Goal: Navigation & Orientation: Find specific page/section

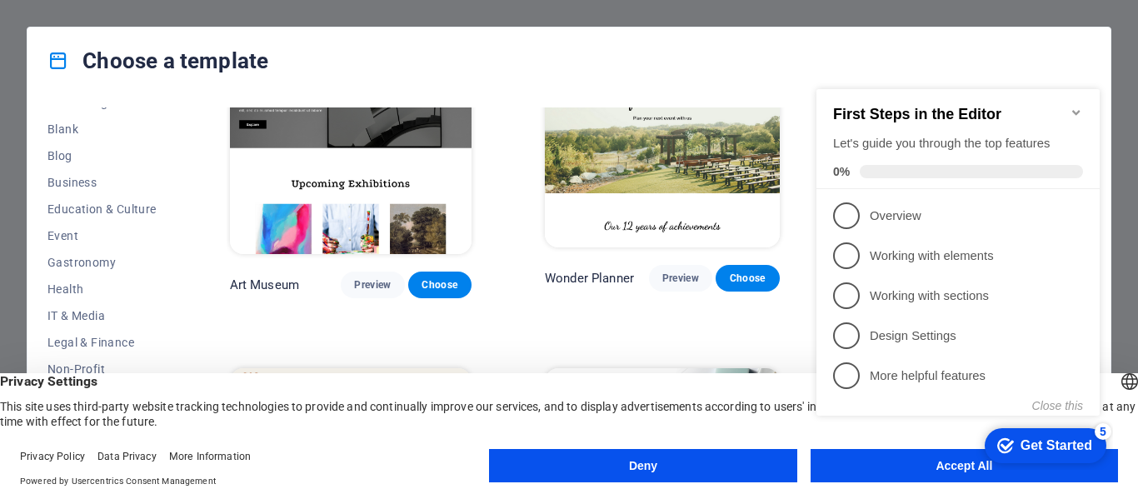
scroll to position [208, 0]
click at [86, 179] on span "Business" at bounding box center [102, 179] width 109 height 13
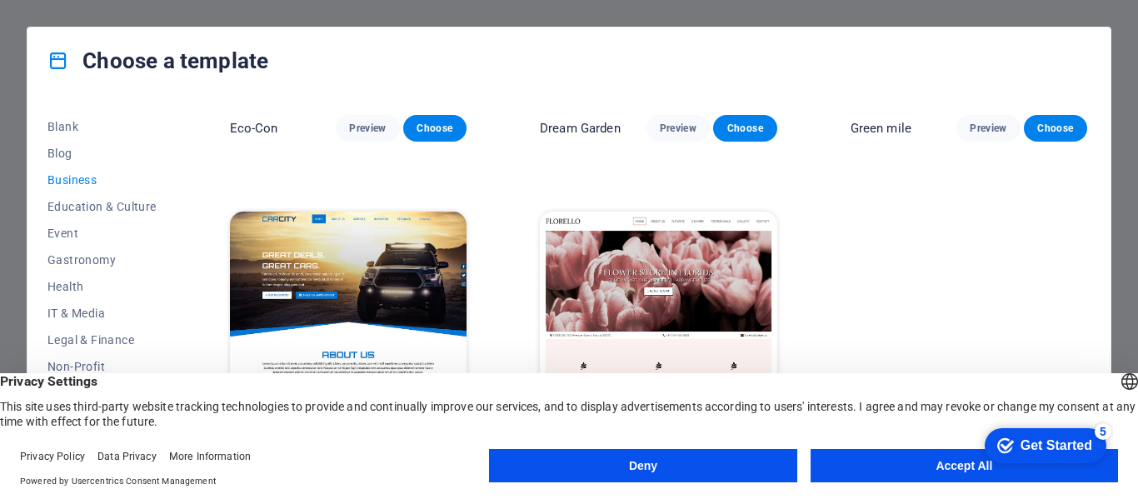
scroll to position [251, 0]
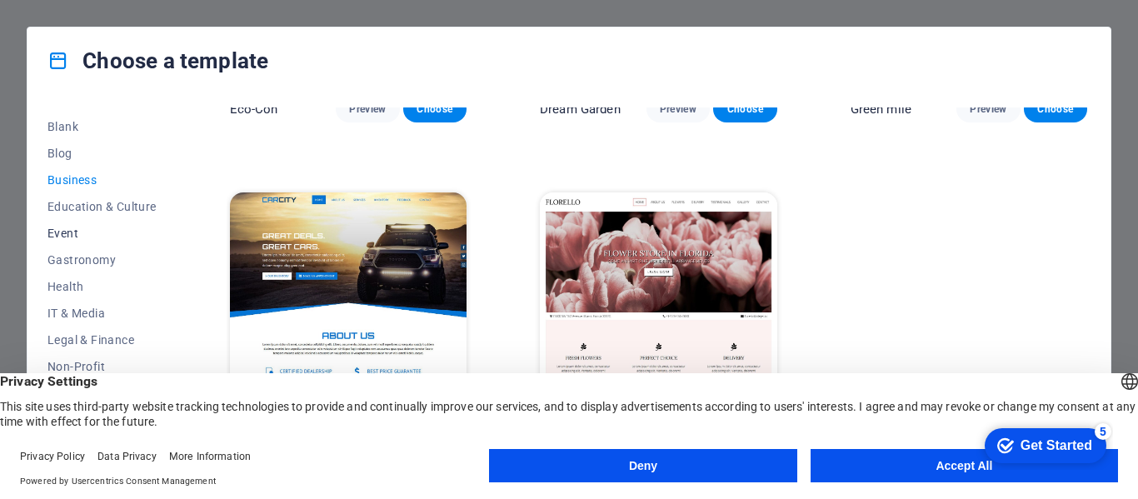
click at [65, 228] on span "Event" at bounding box center [102, 233] width 109 height 13
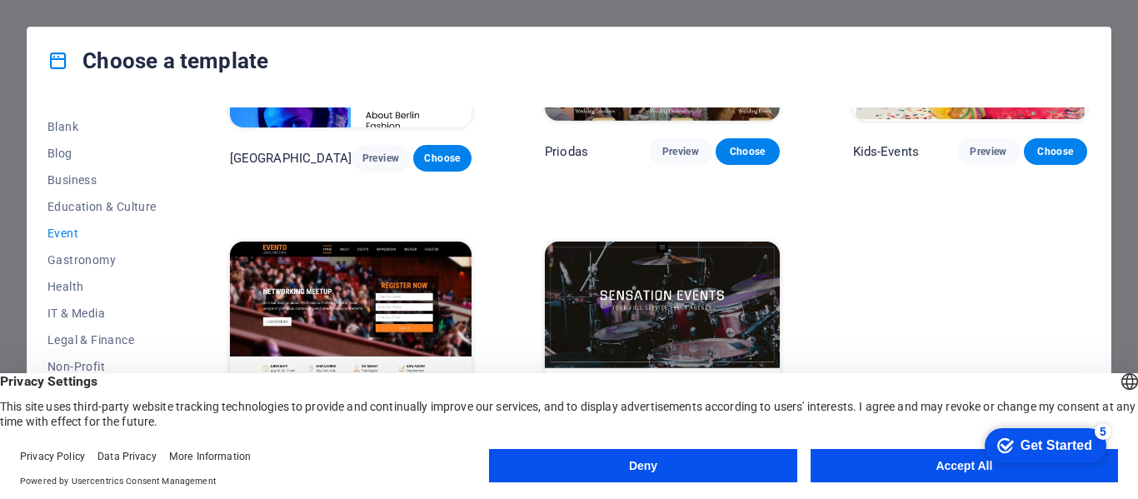
scroll to position [581, 0]
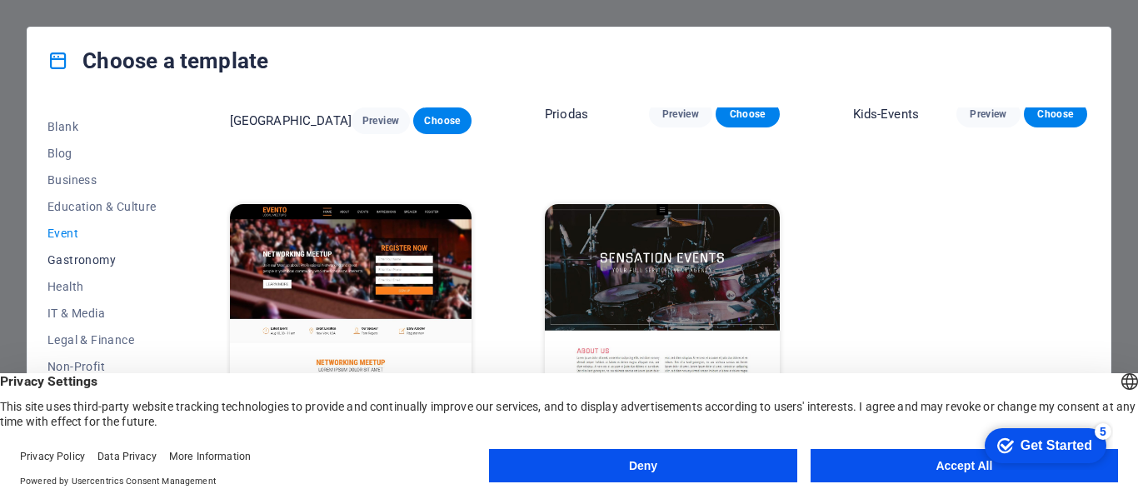
click at [65, 261] on span "Gastronomy" at bounding box center [102, 259] width 109 height 13
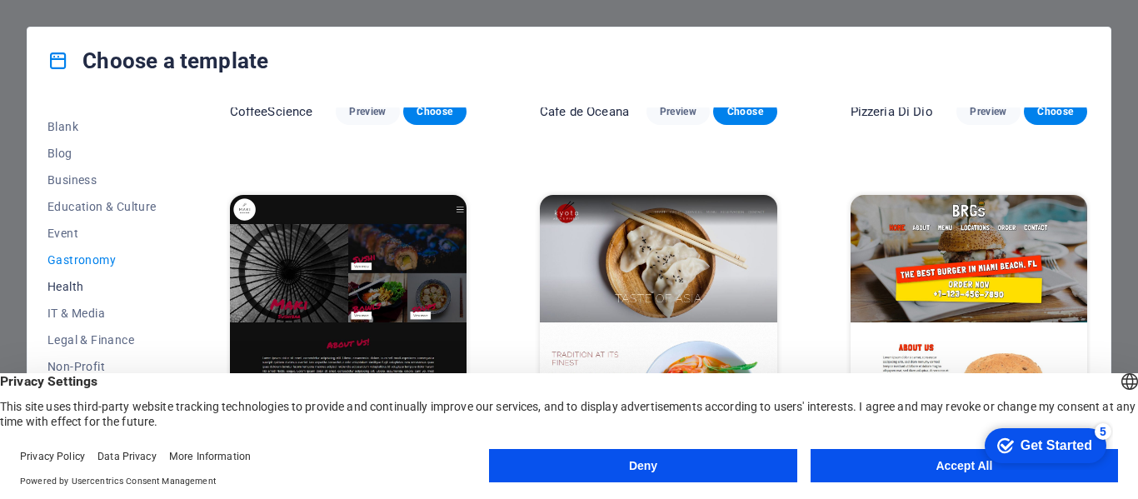
click at [66, 282] on span "Health" at bounding box center [102, 286] width 109 height 13
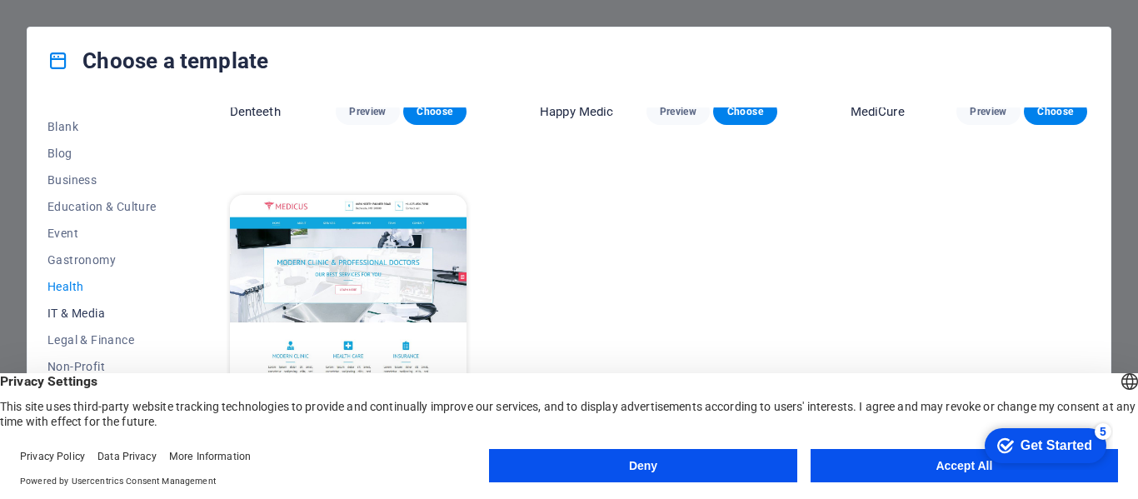
click at [80, 308] on span "IT & Media" at bounding box center [102, 313] width 109 height 13
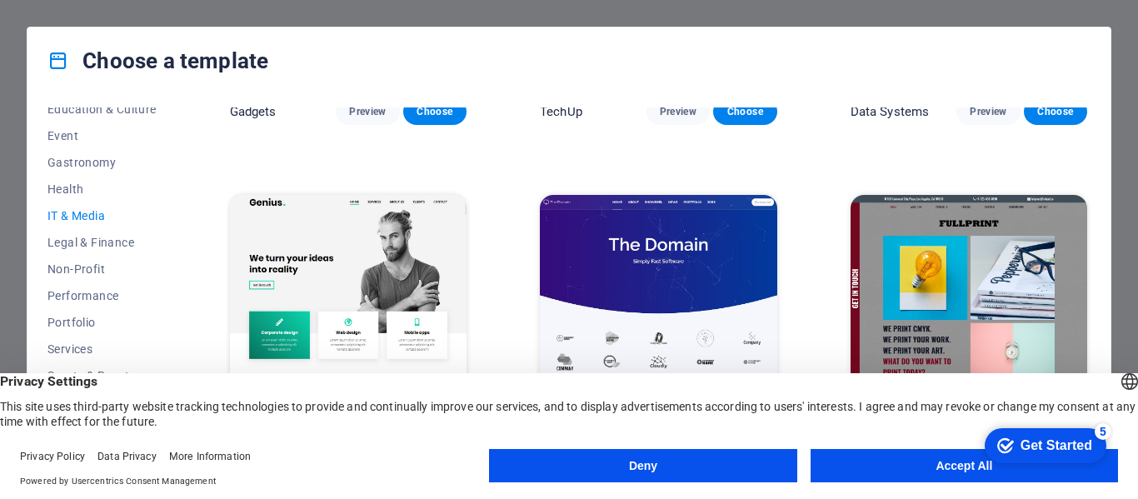
scroll to position [323, 0]
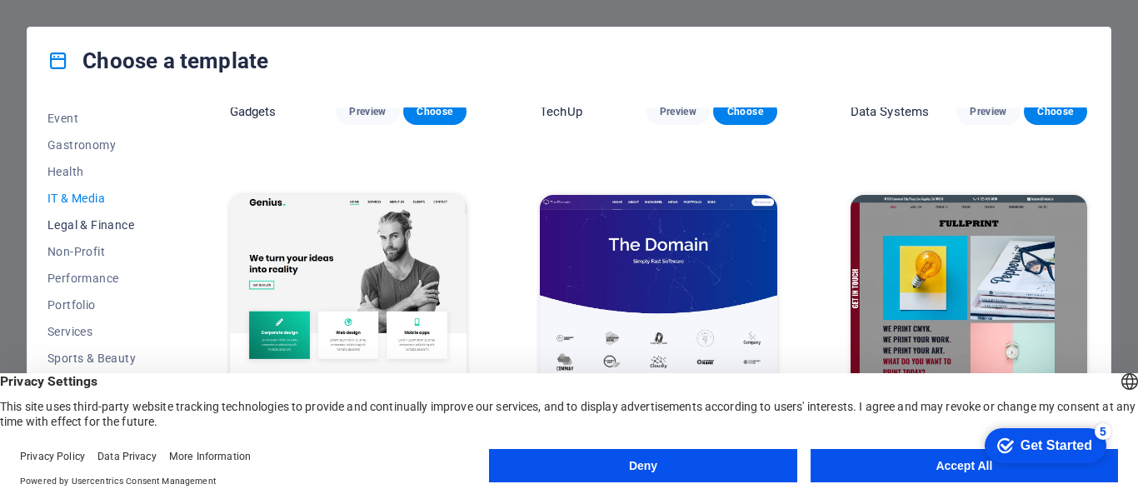
click at [84, 224] on span "Legal & Finance" at bounding box center [102, 224] width 109 height 13
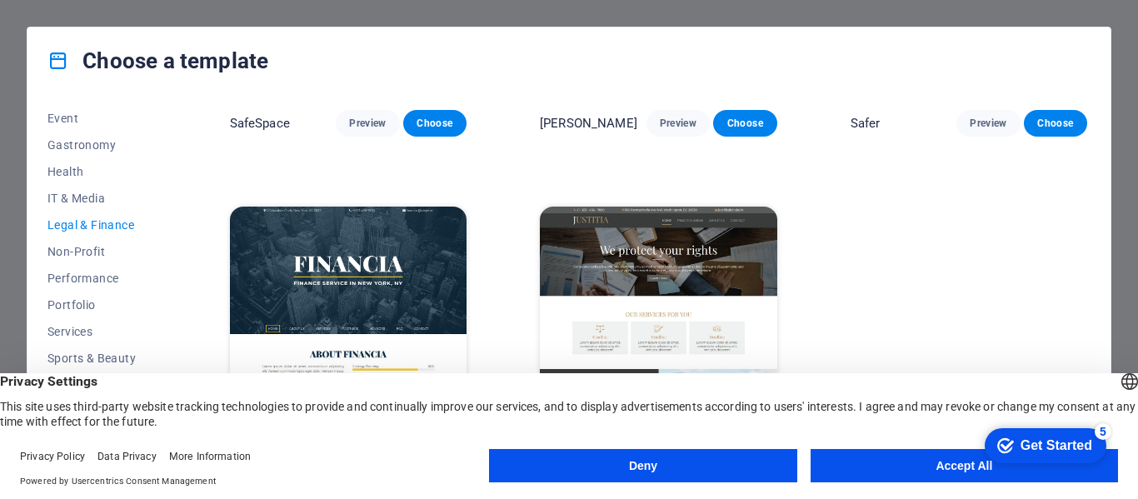
scroll to position [251, 0]
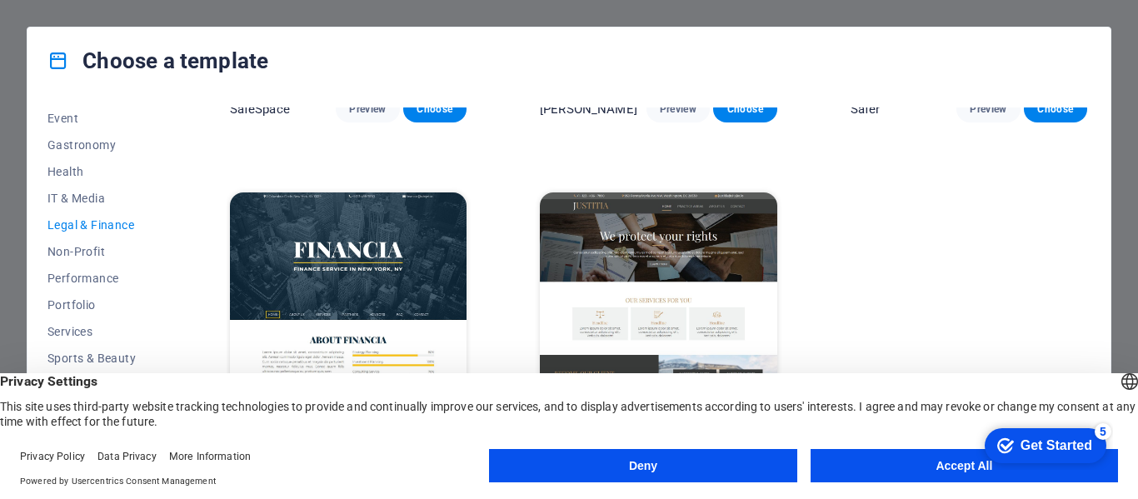
click at [173, 305] on div "All Templates My Templates New Trending Landingpage Multipager Onepager Art & D…" at bounding box center [112, 280] width 129 height 344
click at [86, 328] on span "Services" at bounding box center [102, 331] width 109 height 13
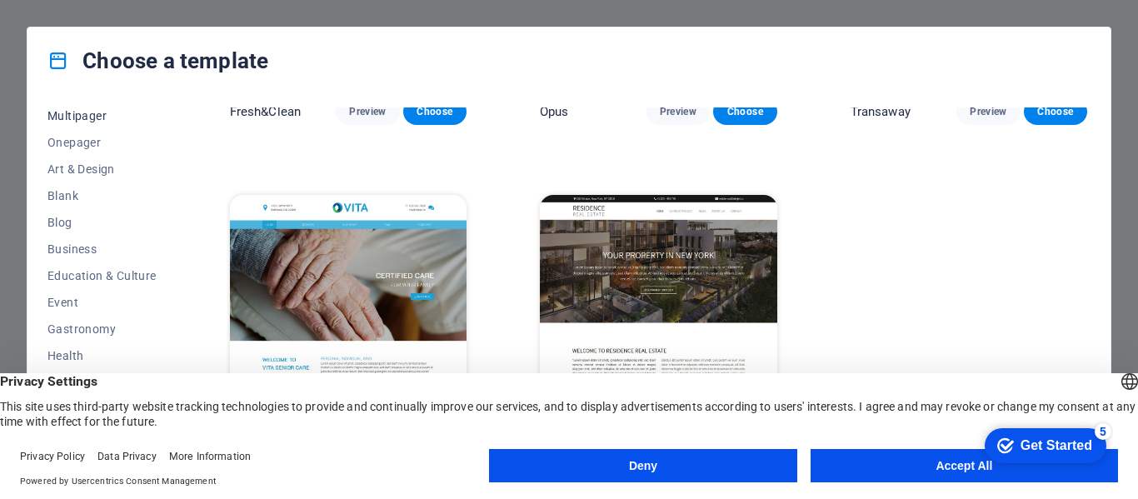
scroll to position [0, 0]
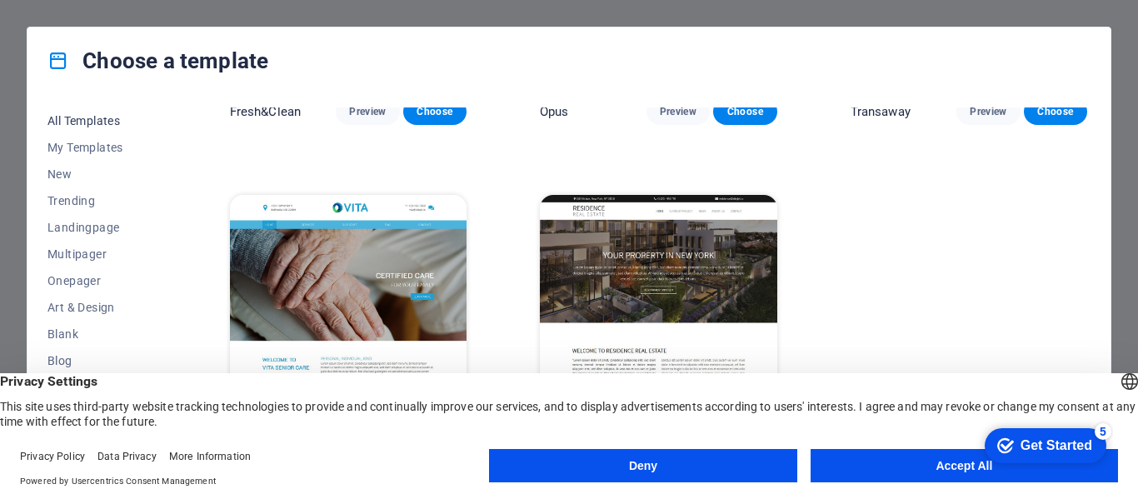
click at [93, 120] on span "All Templates" at bounding box center [102, 120] width 109 height 13
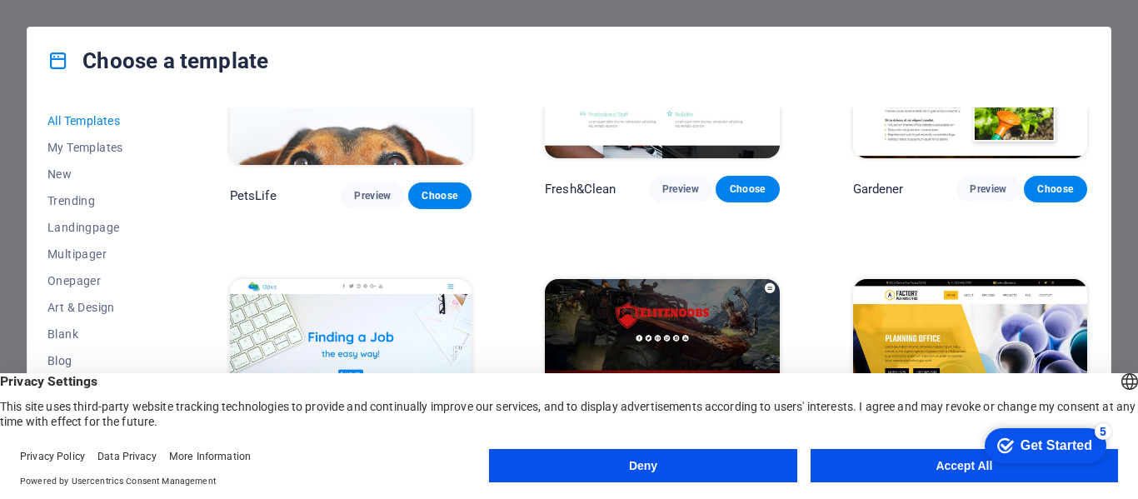
scroll to position [11611, 0]
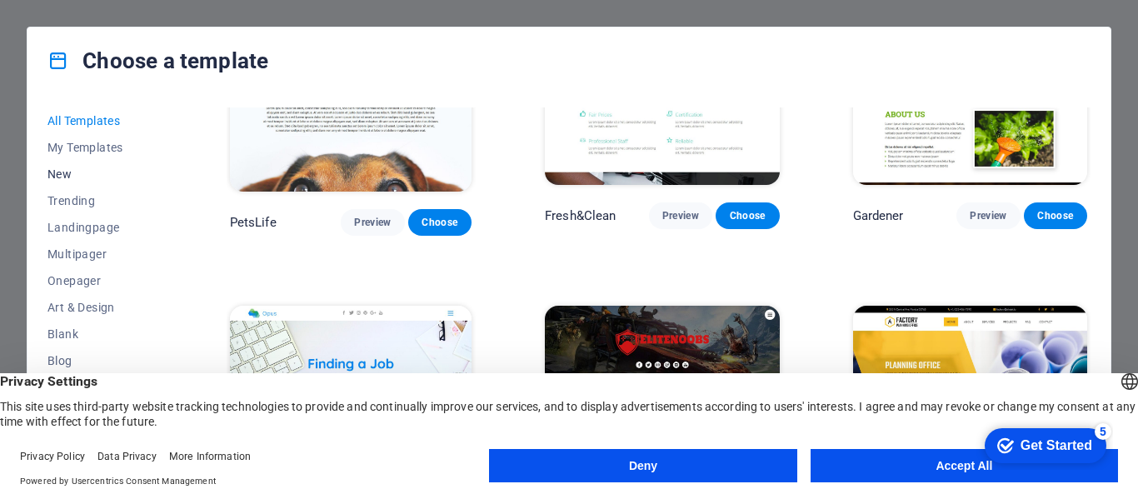
click at [60, 177] on span "New" at bounding box center [102, 174] width 109 height 13
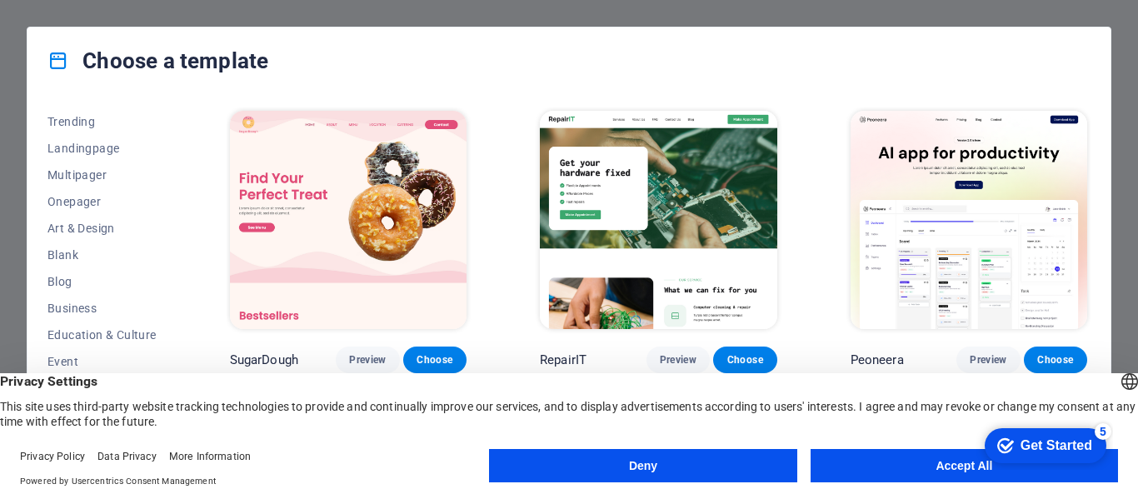
scroll to position [81, 0]
click at [75, 120] on span "Trending" at bounding box center [102, 119] width 109 height 13
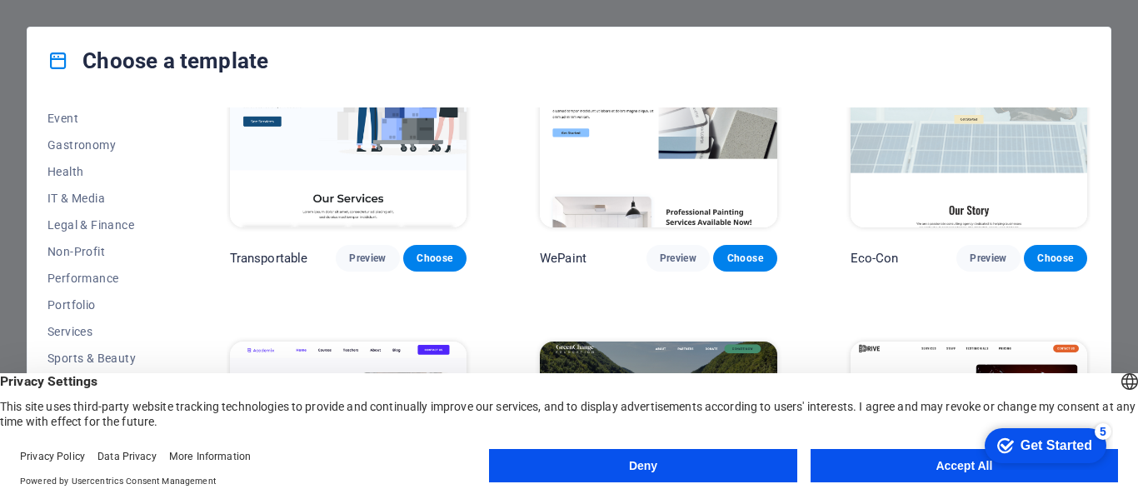
scroll to position [417, 0]
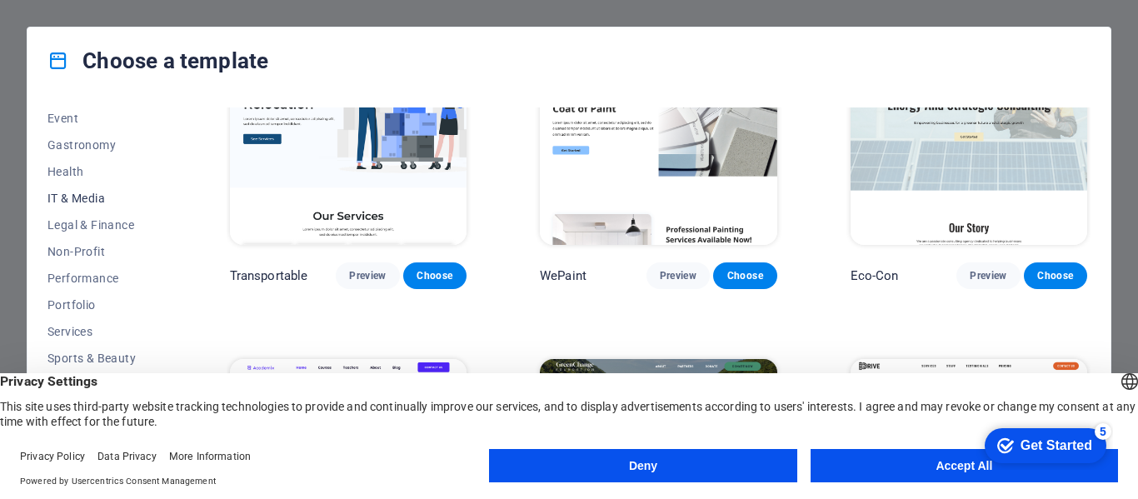
click at [71, 198] on span "IT & Media" at bounding box center [102, 198] width 109 height 13
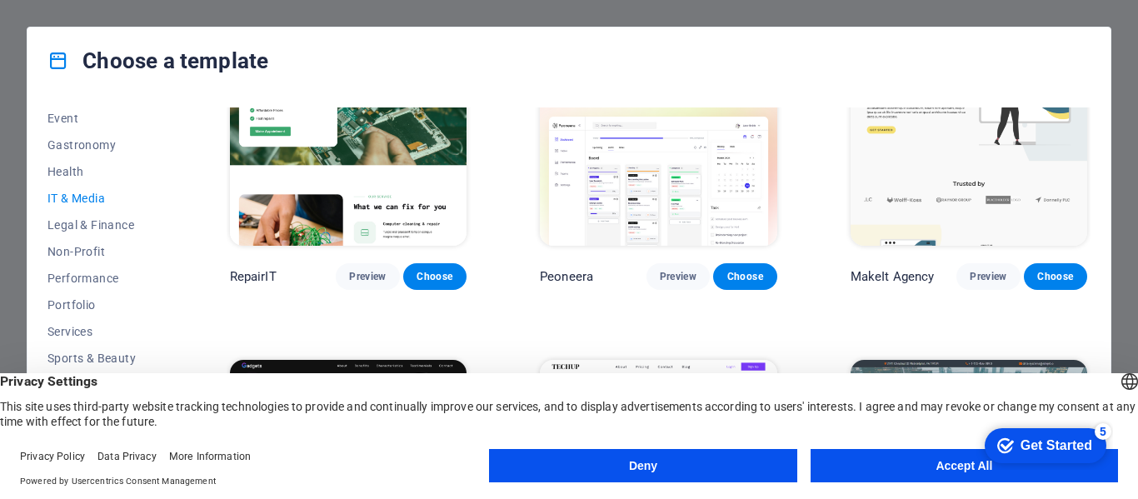
scroll to position [0, 0]
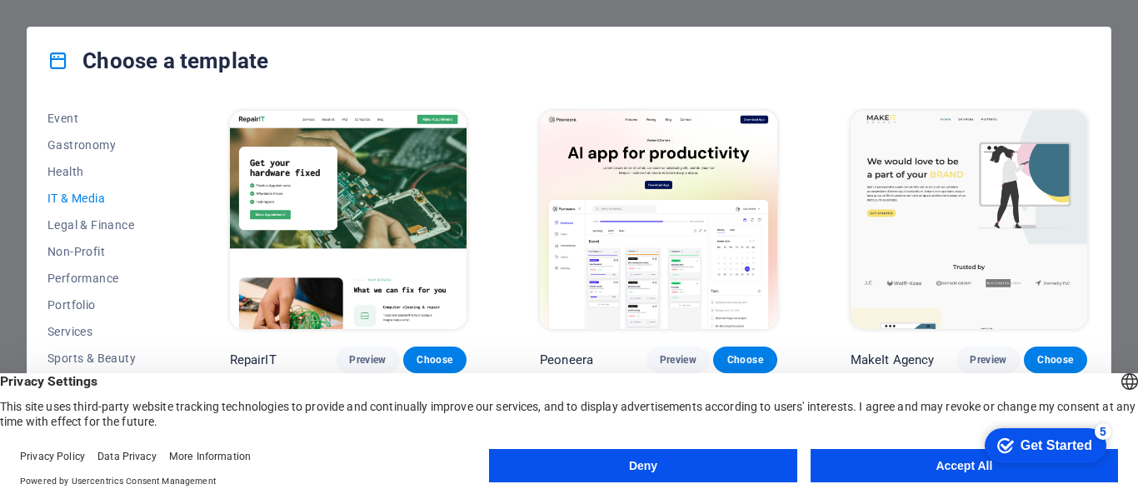
click at [508, 89] on div "Choose a template" at bounding box center [569, 61] width 1083 height 67
